Goal: Complete application form

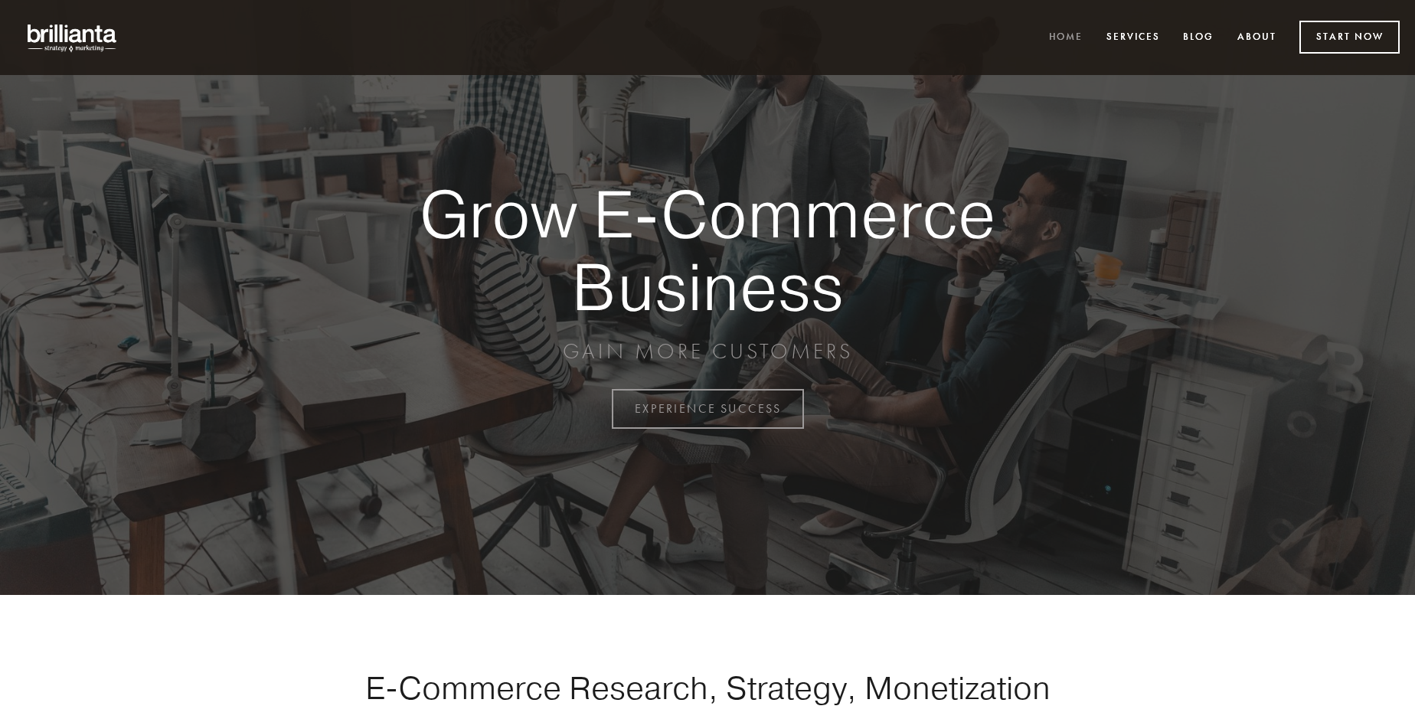
scroll to position [4013, 0]
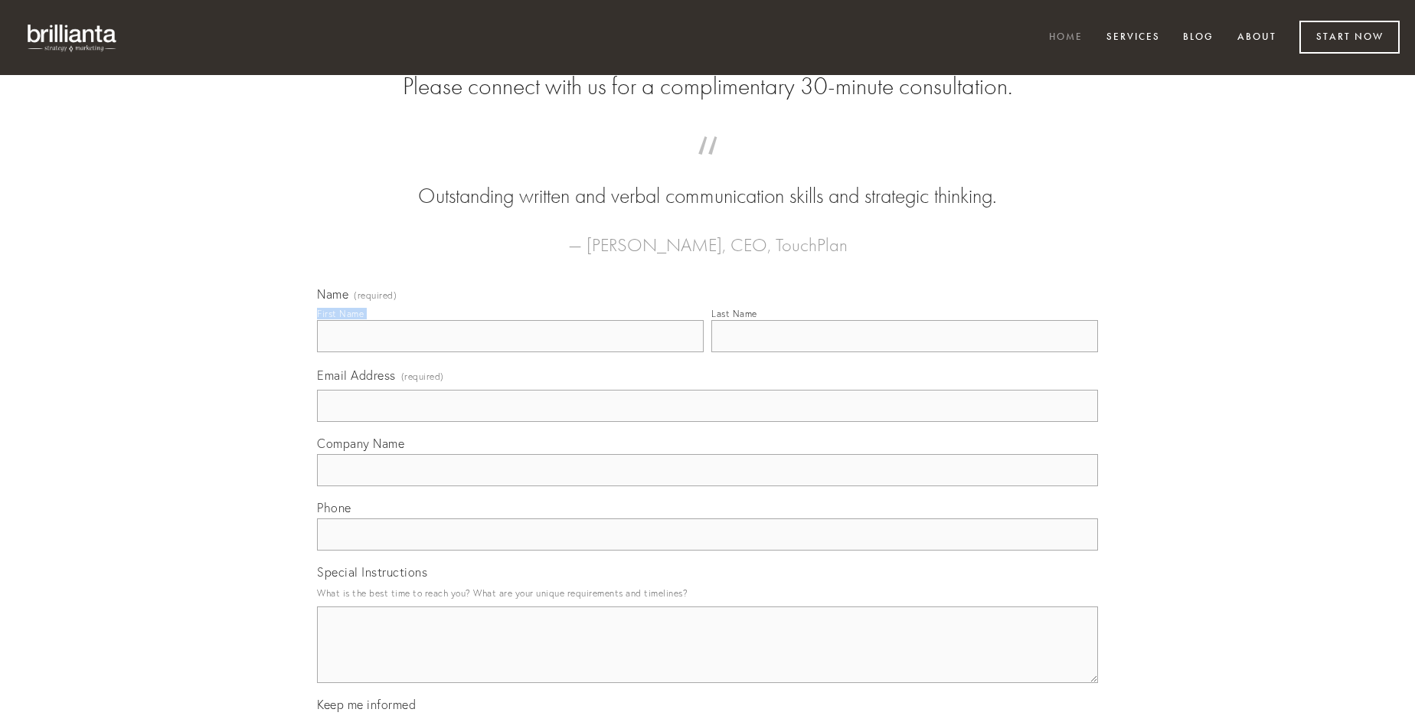
type input "[PERSON_NAME]"
click at [904, 352] on input "Last Name" at bounding box center [904, 336] width 387 height 32
type input "[PERSON_NAME]"
click at [707, 422] on input "Email Address (required)" at bounding box center [707, 406] width 781 height 32
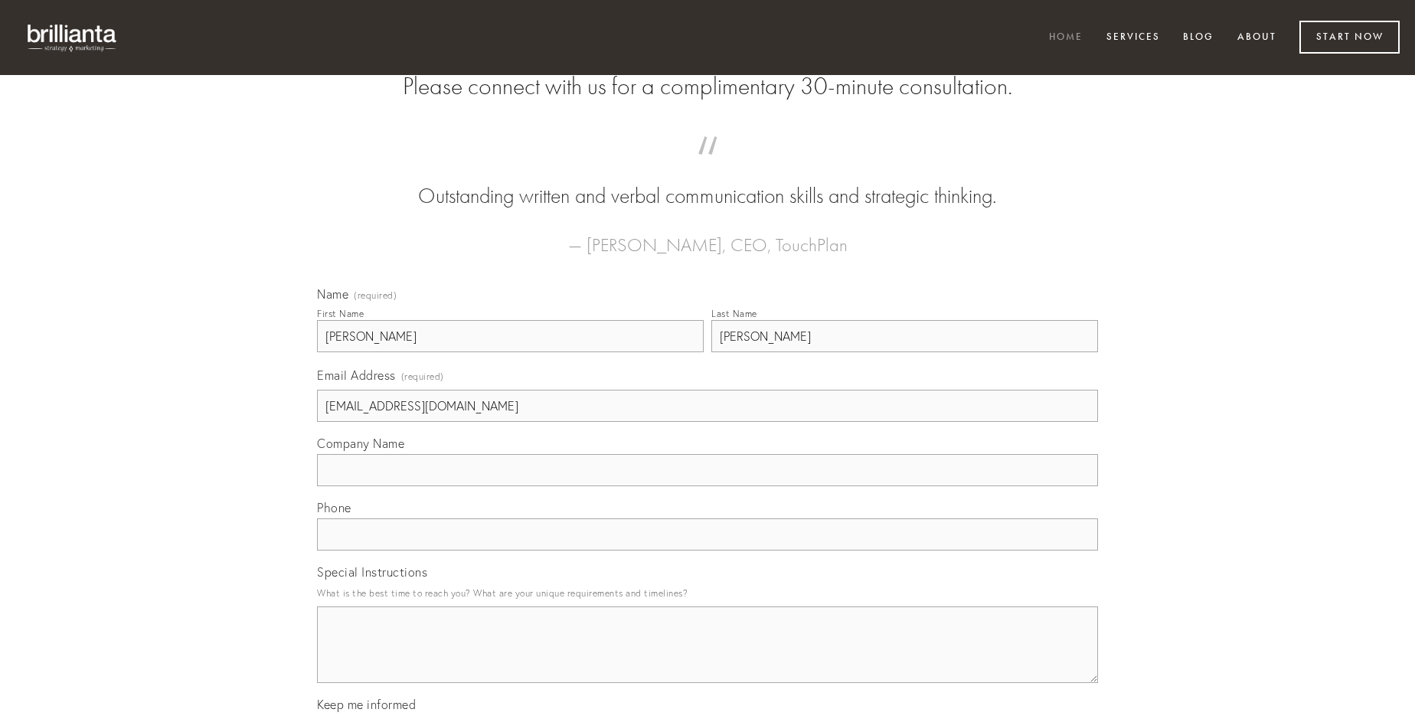
type input "[EMAIL_ADDRESS][DOMAIN_NAME]"
click at [707, 486] on input "Company Name" at bounding box center [707, 470] width 781 height 32
type input "cupio"
click at [707, 550] on input "text" at bounding box center [707, 534] width 781 height 32
click at [707, 658] on textarea "Special Instructions" at bounding box center [707, 644] width 781 height 77
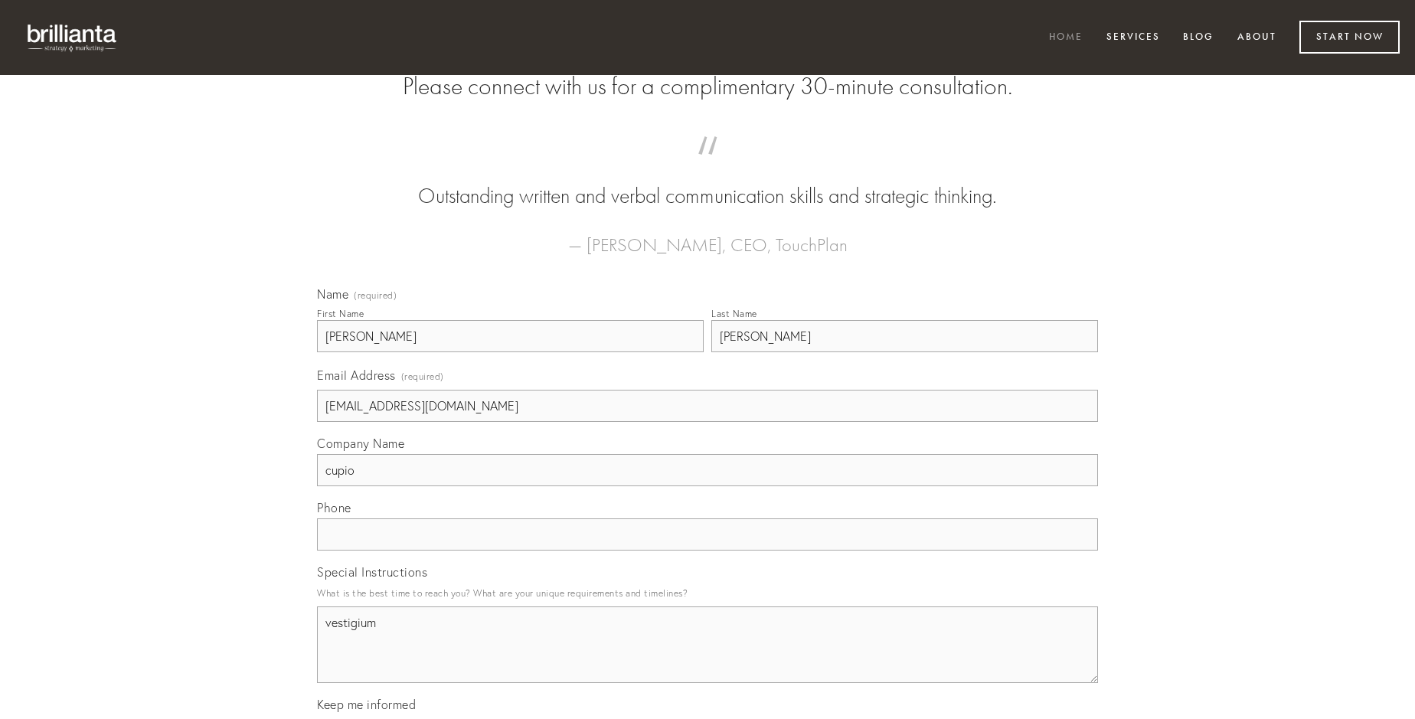
type textarea "vestigium"
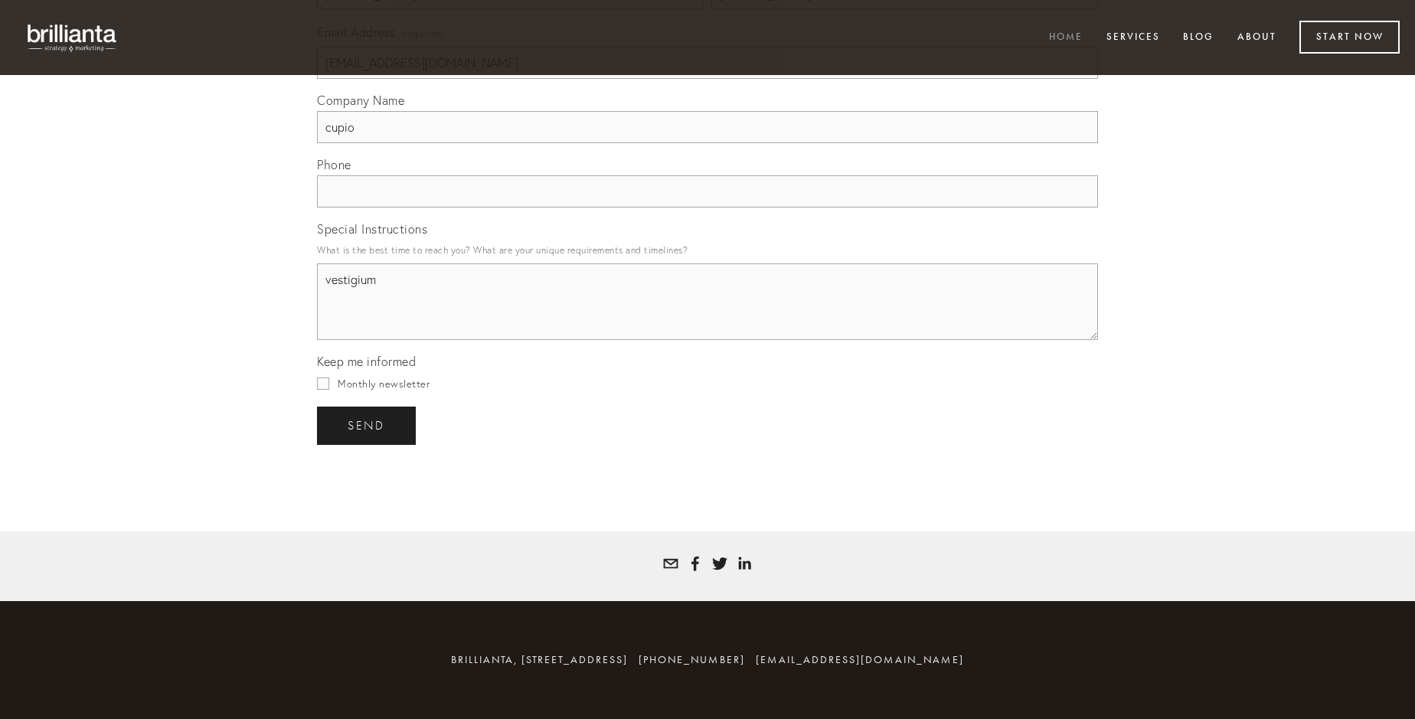
click at [367, 425] on span "send" at bounding box center [367, 426] width 38 height 14
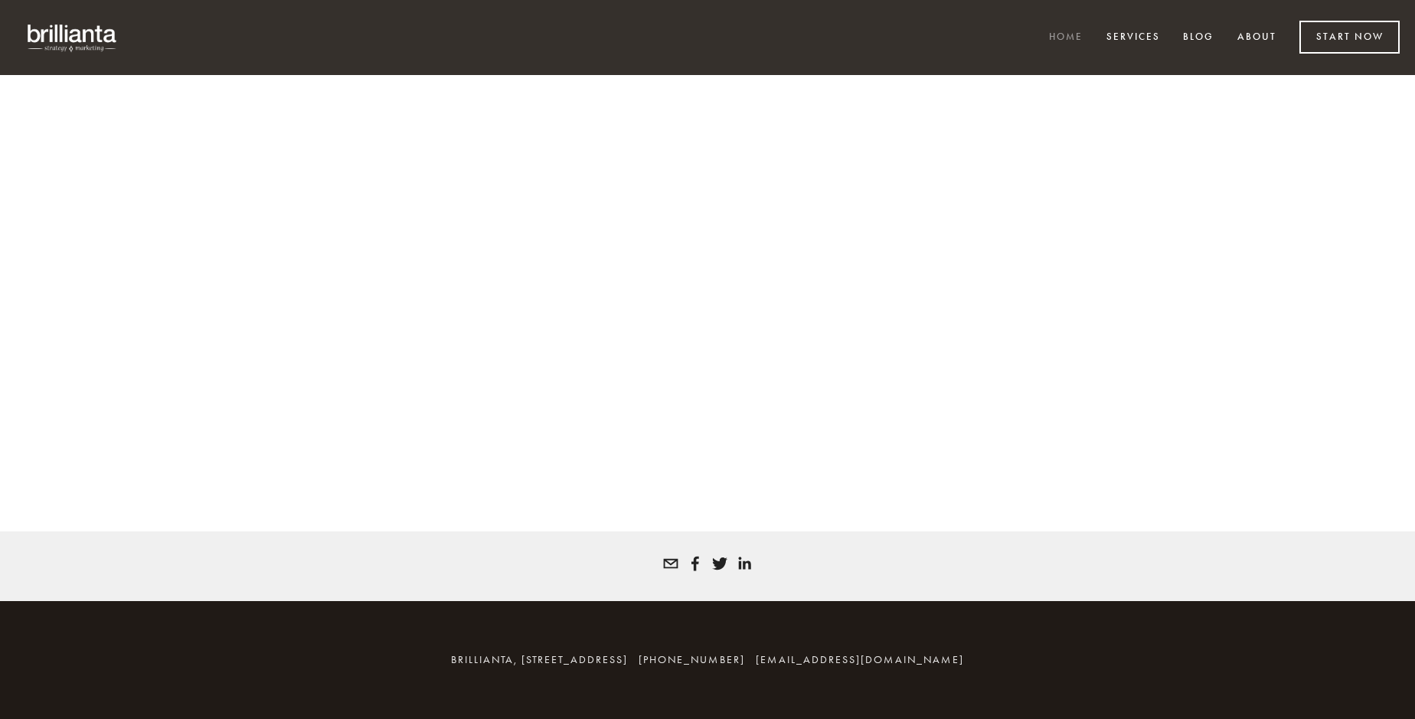
scroll to position [3992, 0]
